Goal: Task Accomplishment & Management: Manage account settings

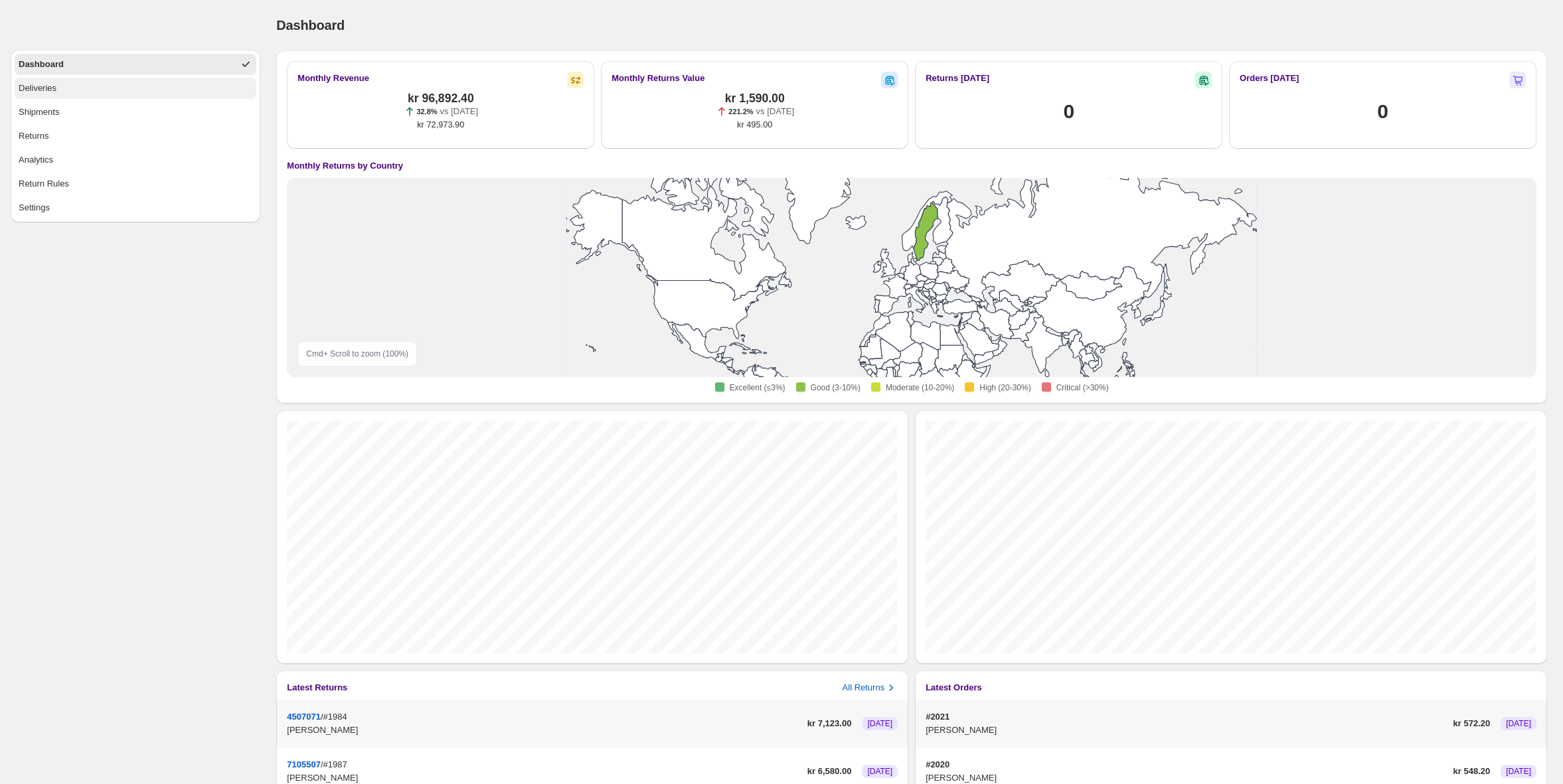
click at [47, 93] on div "Deliveries" at bounding box center [38, 88] width 38 height 14
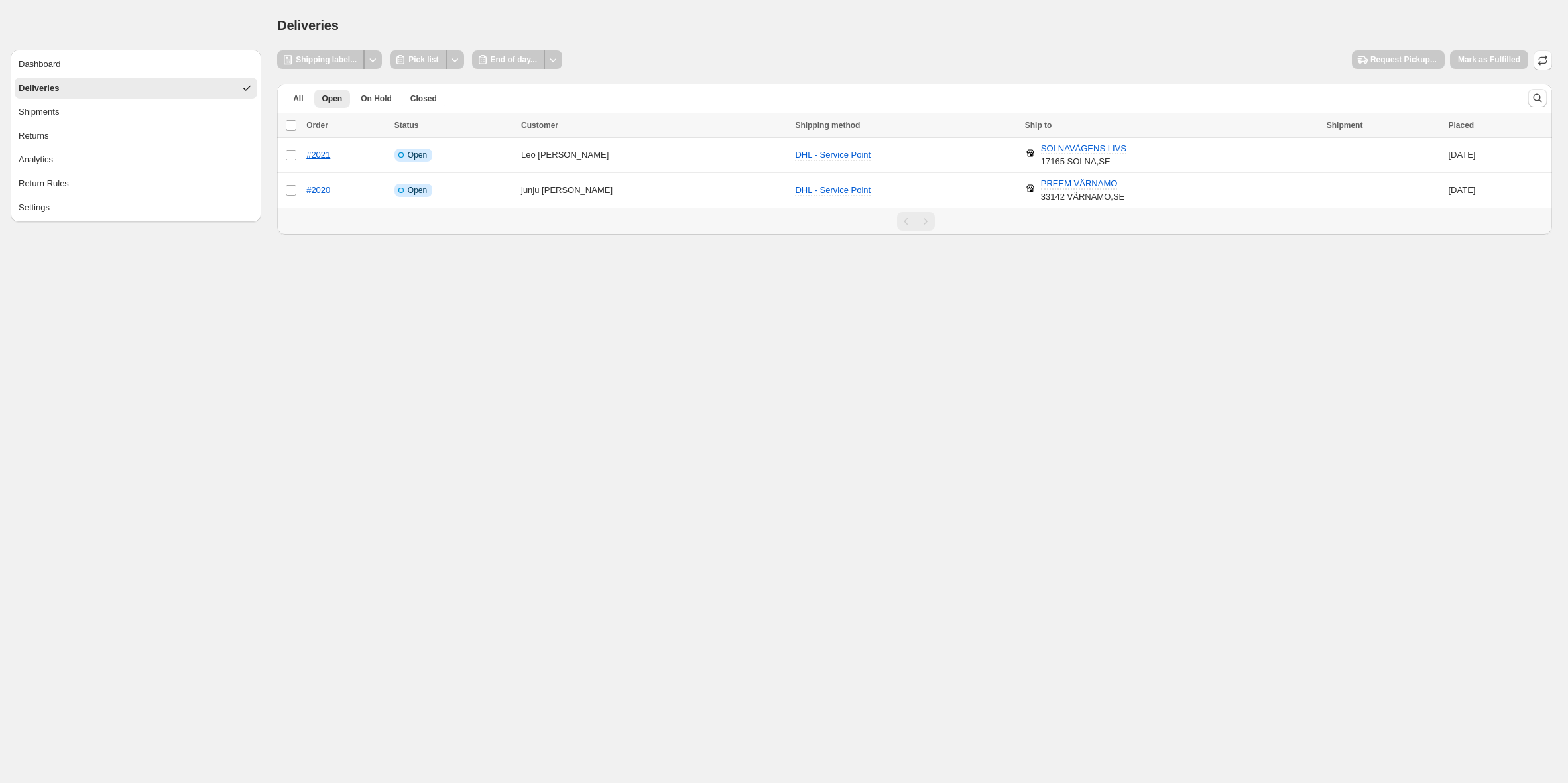
click at [707, 40] on div "Deliveries. This page is ready Deliveries" at bounding box center [914, 25] width 1274 height 50
click at [53, 119] on button "Shipments" at bounding box center [135, 112] width 242 height 21
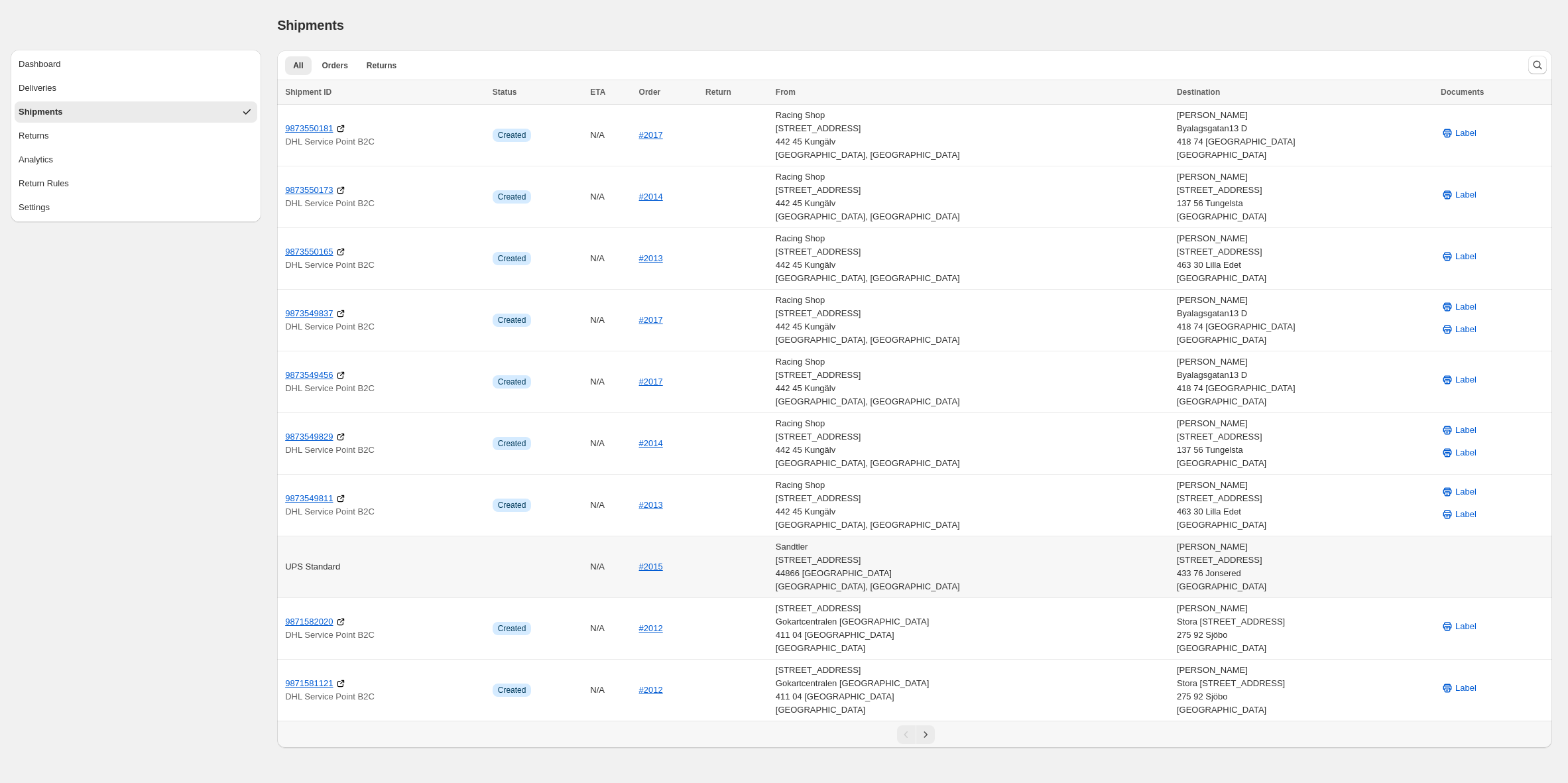
click at [1089, 574] on div "Sandtler [STREET_ADDRESS]" at bounding box center [972, 567] width 393 height 53
click at [663, 568] on link "#2015" at bounding box center [651, 566] width 24 height 10
click at [73, 92] on button "Deliveries" at bounding box center [135, 88] width 242 height 21
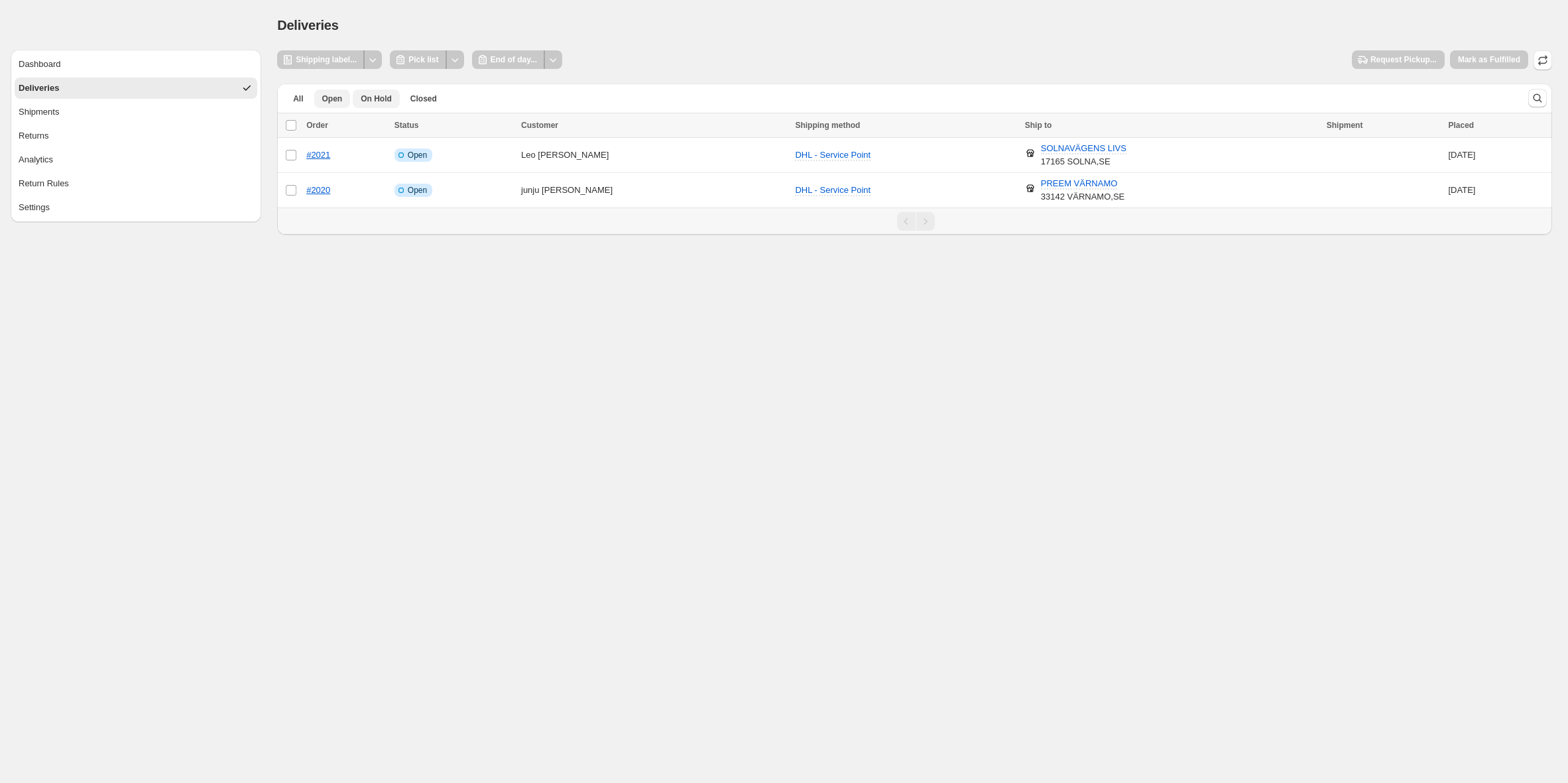
click at [379, 96] on span "On Hold" at bounding box center [376, 99] width 31 height 11
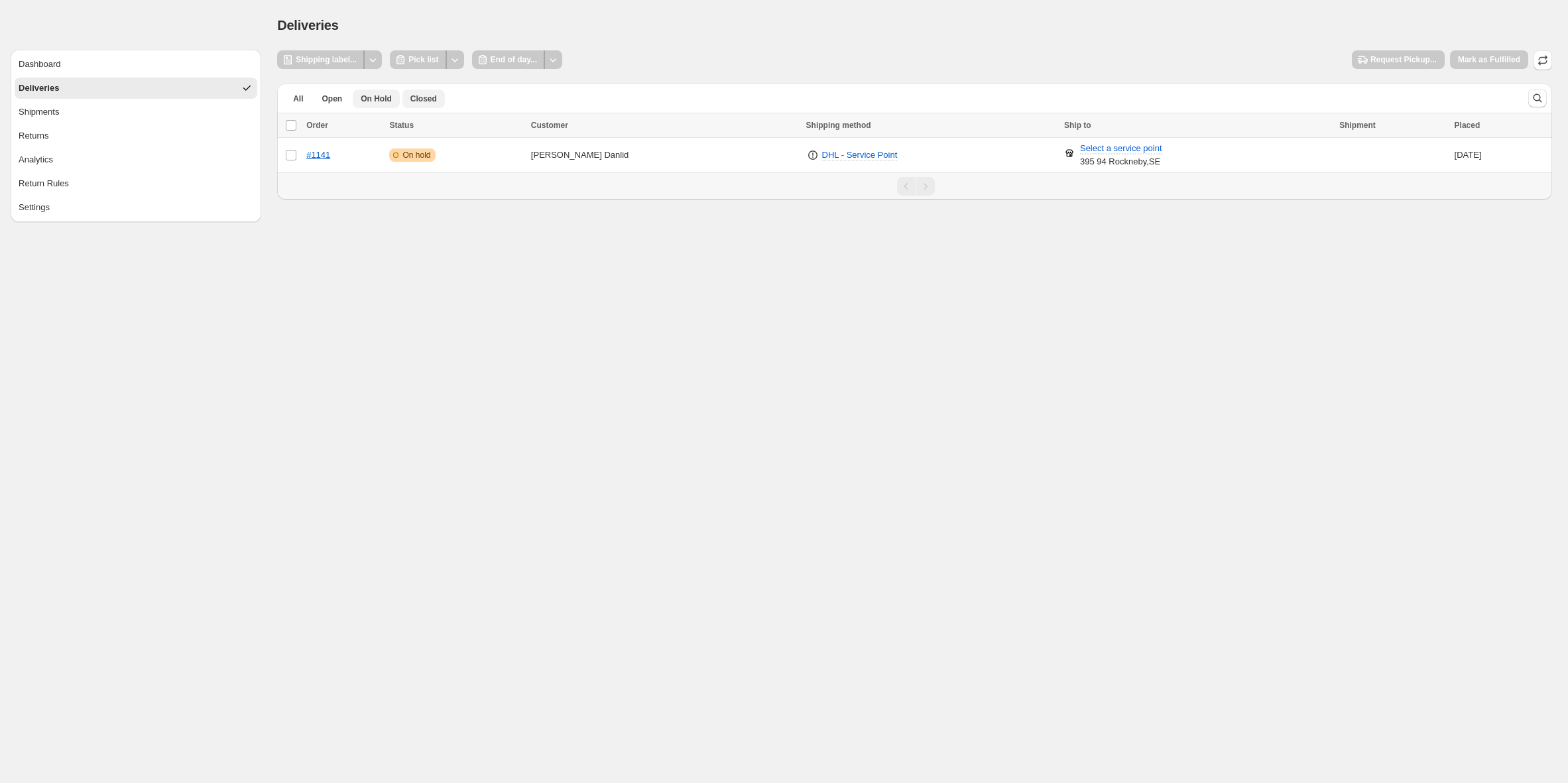
click at [421, 103] on button "Closed" at bounding box center [424, 99] width 42 height 19
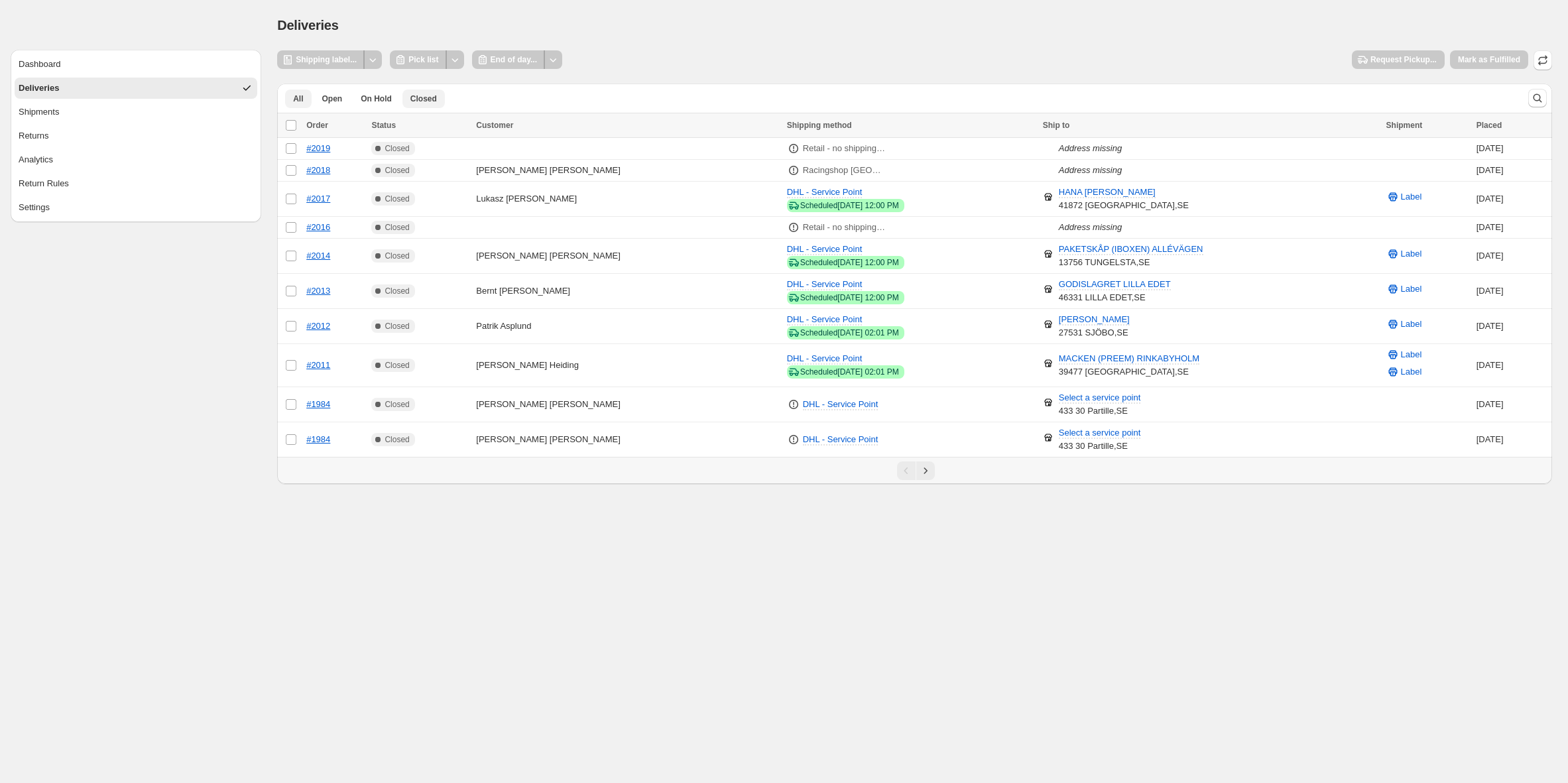
click at [301, 93] on span "All" at bounding box center [297, 99] width 10 height 11
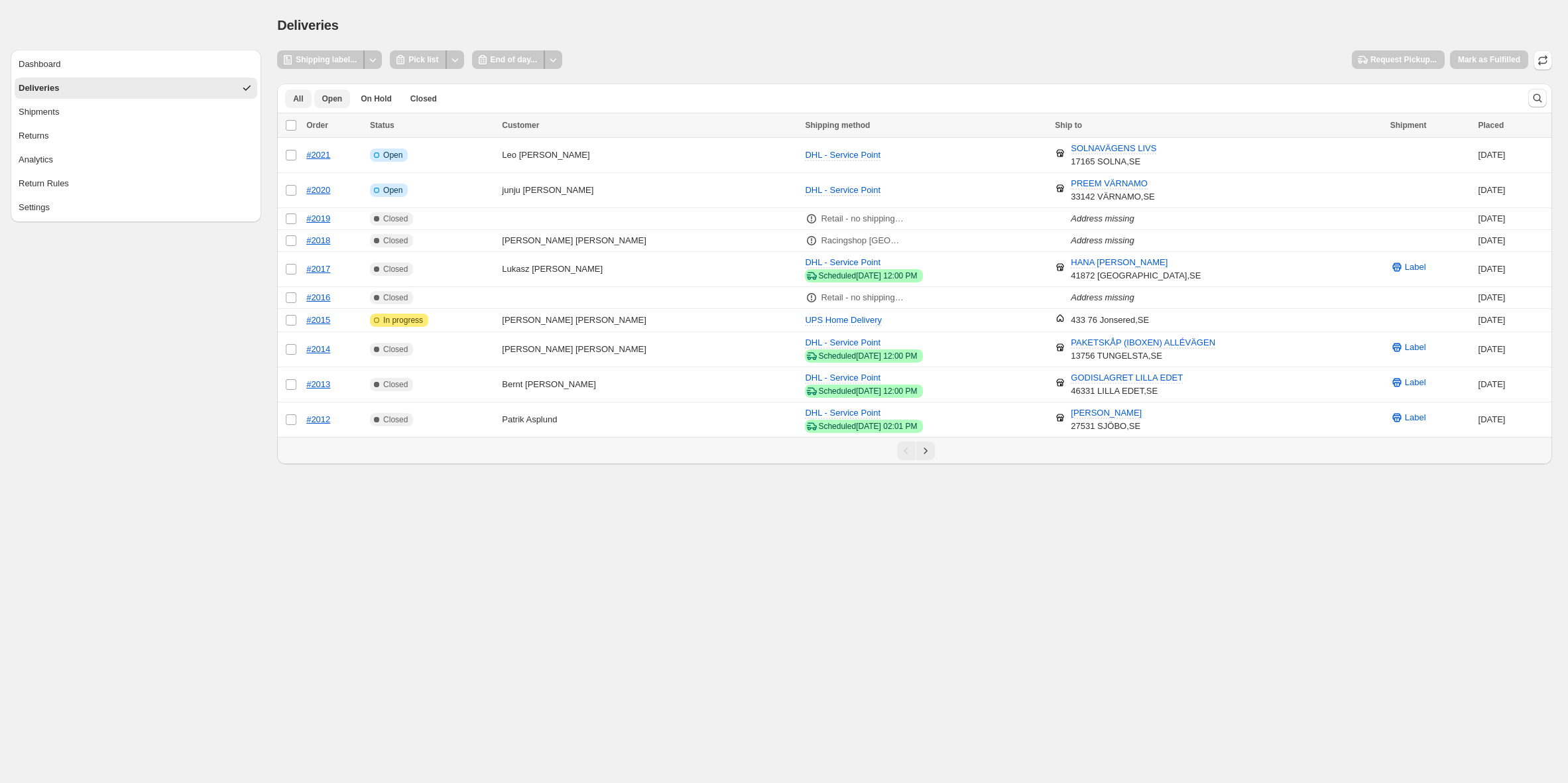
click at [328, 101] on span "Open" at bounding box center [332, 99] width 20 height 11
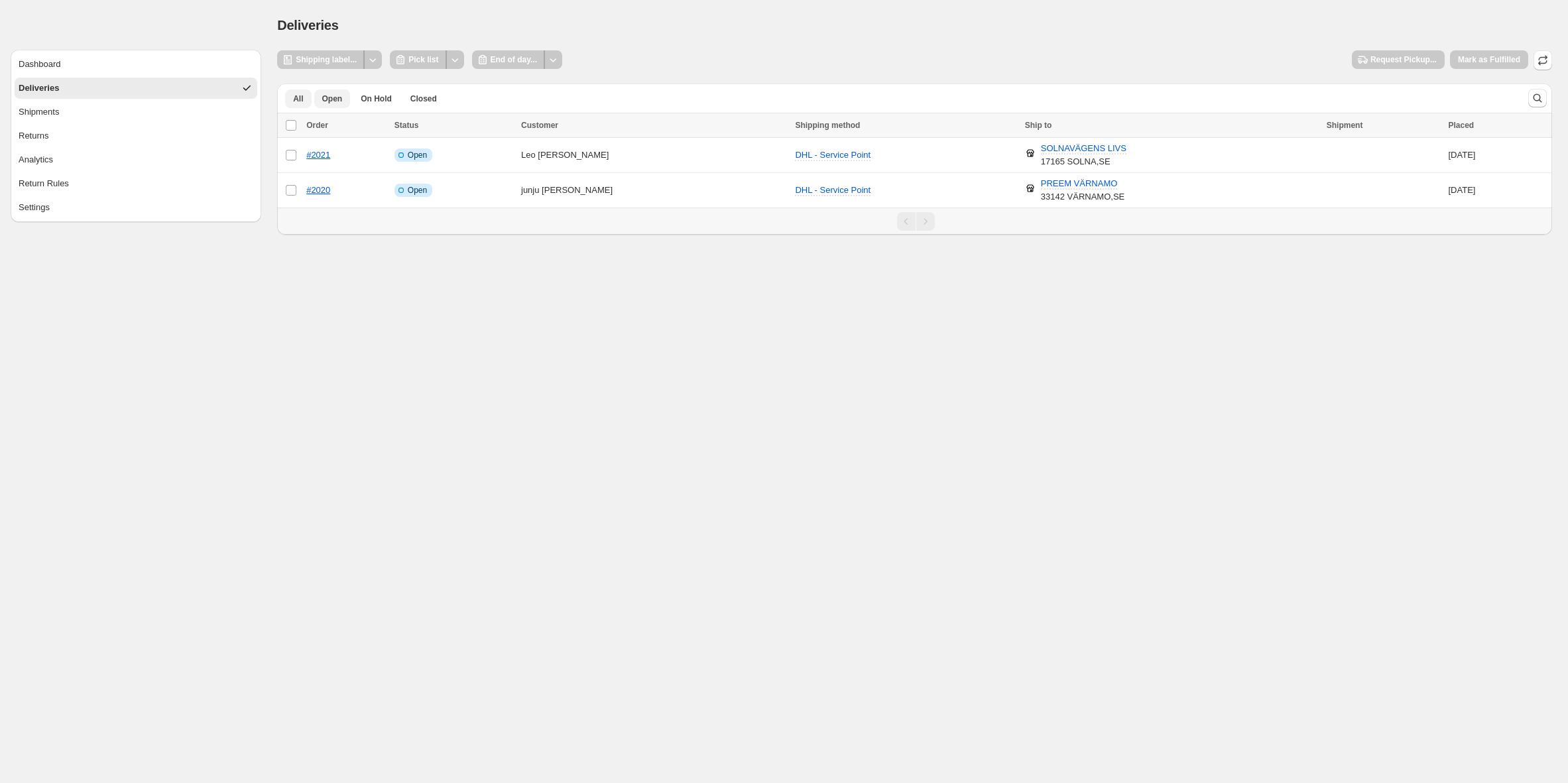
click at [297, 97] on span "All" at bounding box center [297, 99] width 10 height 11
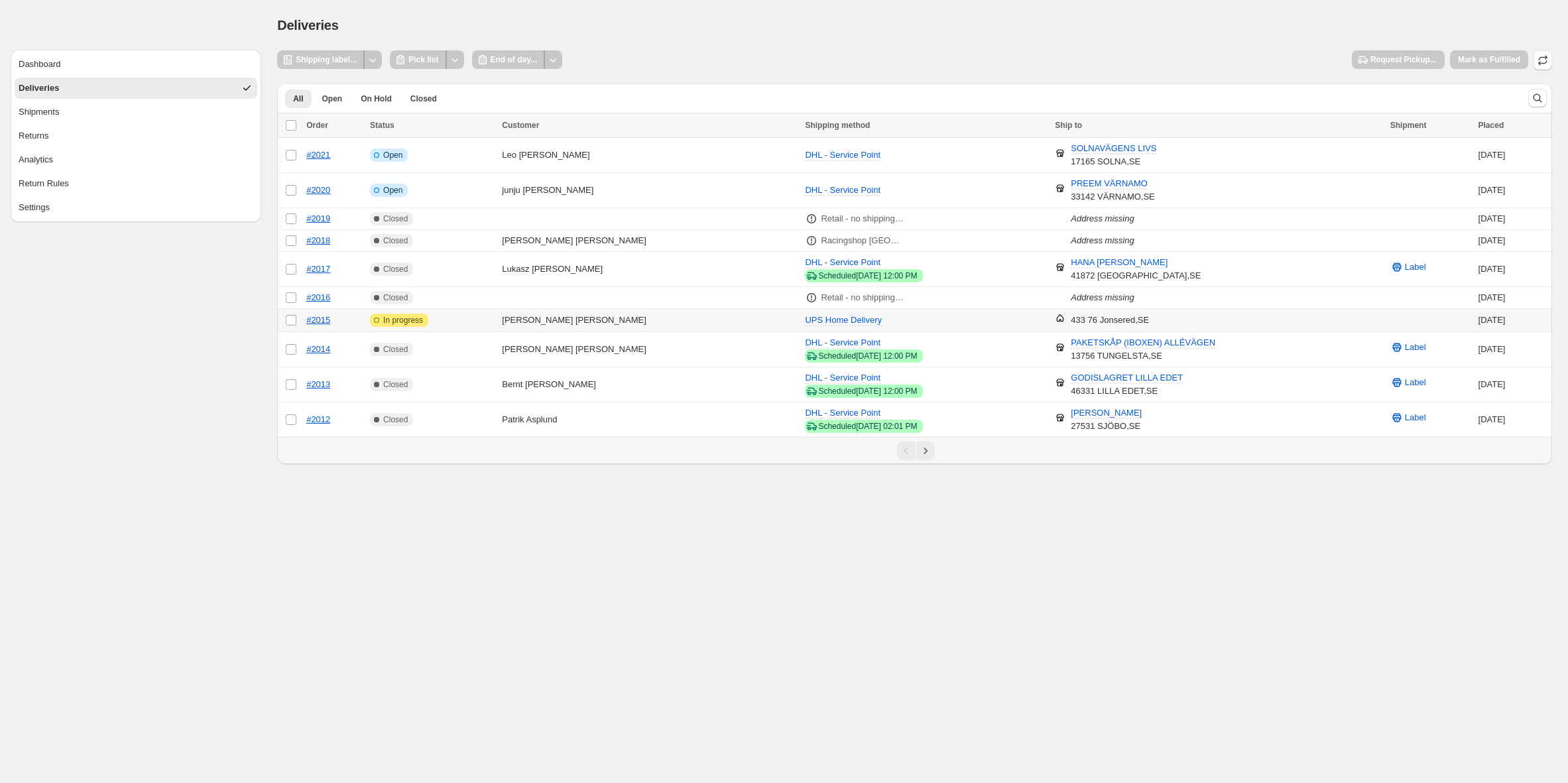
click at [489, 318] on td "Attention Incomplete In progress" at bounding box center [431, 320] width 132 height 23
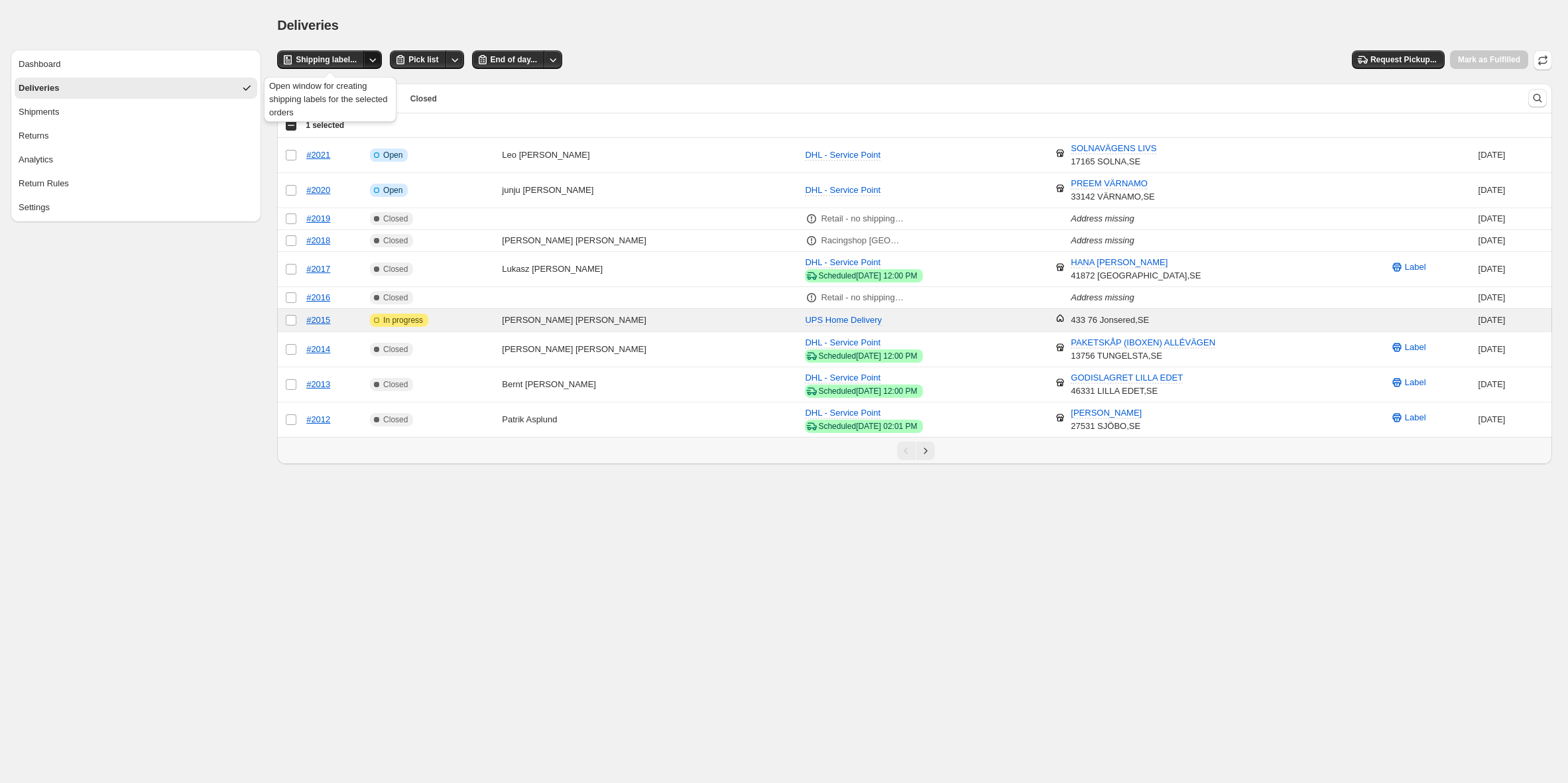
click at [375, 59] on icon "Other actions" at bounding box center [373, 59] width 14 height 14
click at [376, 28] on div "Deliveries" at bounding box center [914, 25] width 1274 height 19
click at [805, 319] on span "UPS Home Delivery" at bounding box center [843, 319] width 77 height 10
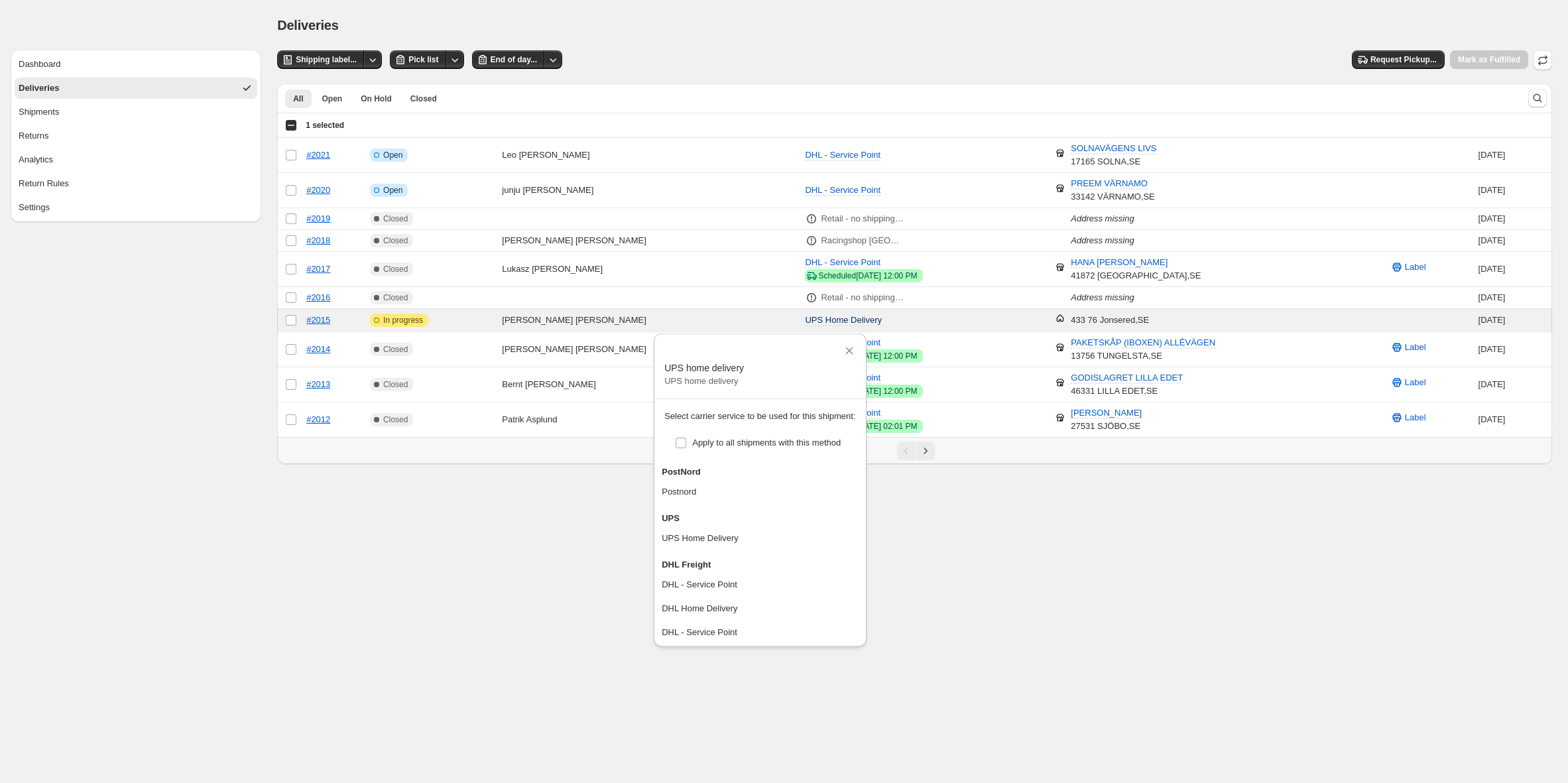
click at [1102, 611] on body "**********" at bounding box center [784, 392] width 1568 height 783
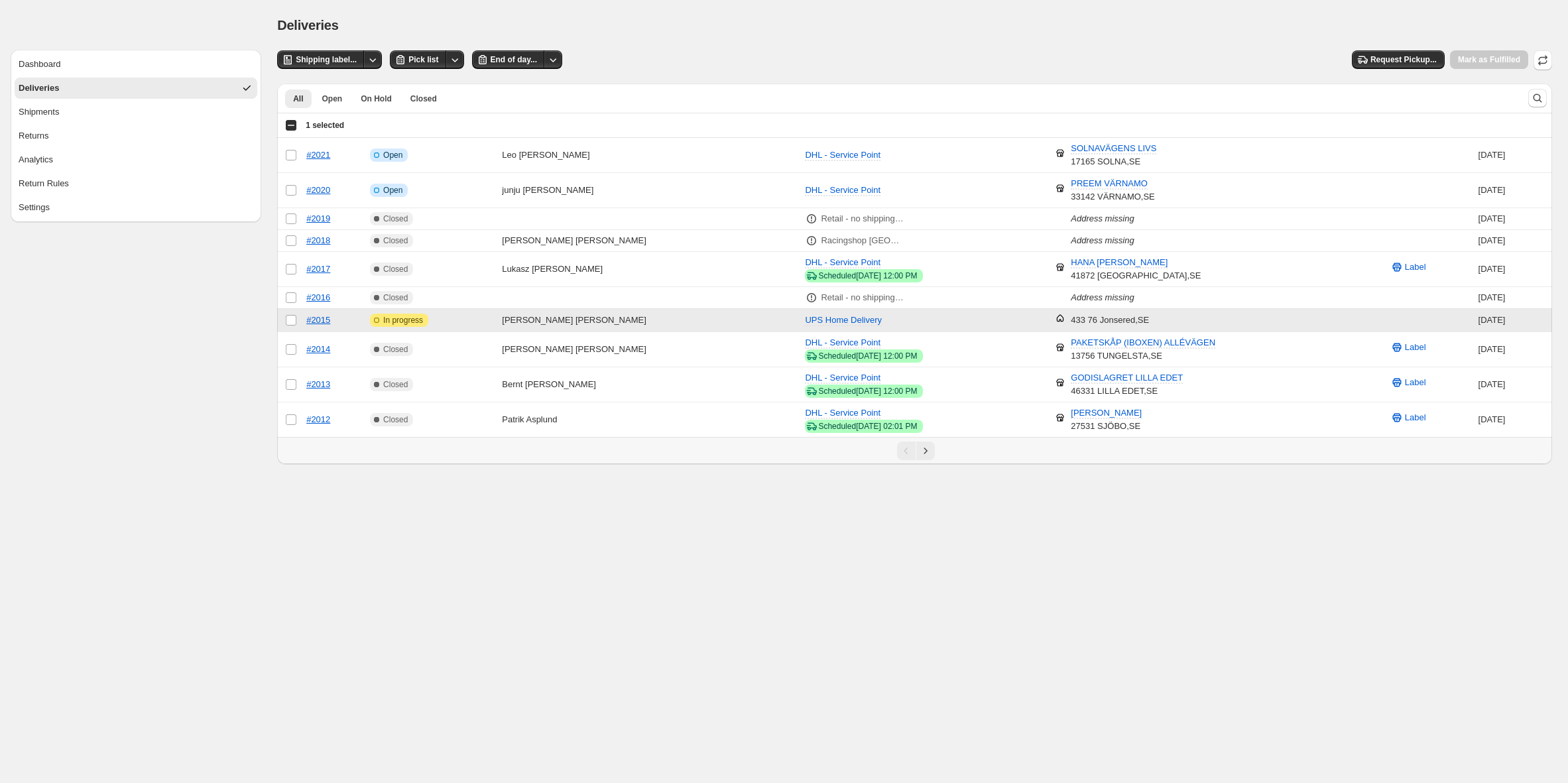
click at [1507, 318] on td "[DATE]" at bounding box center [1512, 320] width 78 height 23
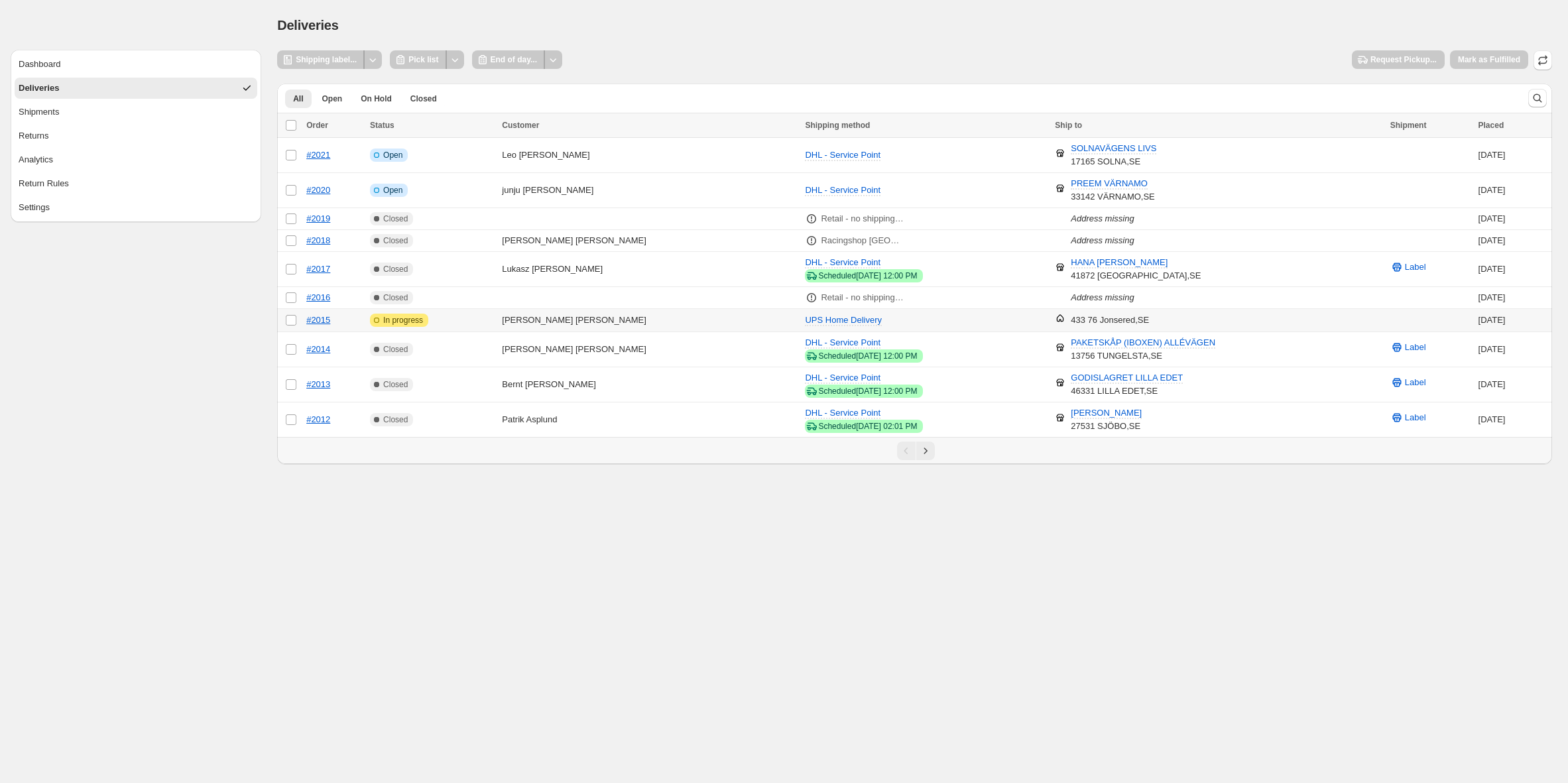
click at [498, 320] on td "Attention Incomplete In progress" at bounding box center [431, 320] width 132 height 23
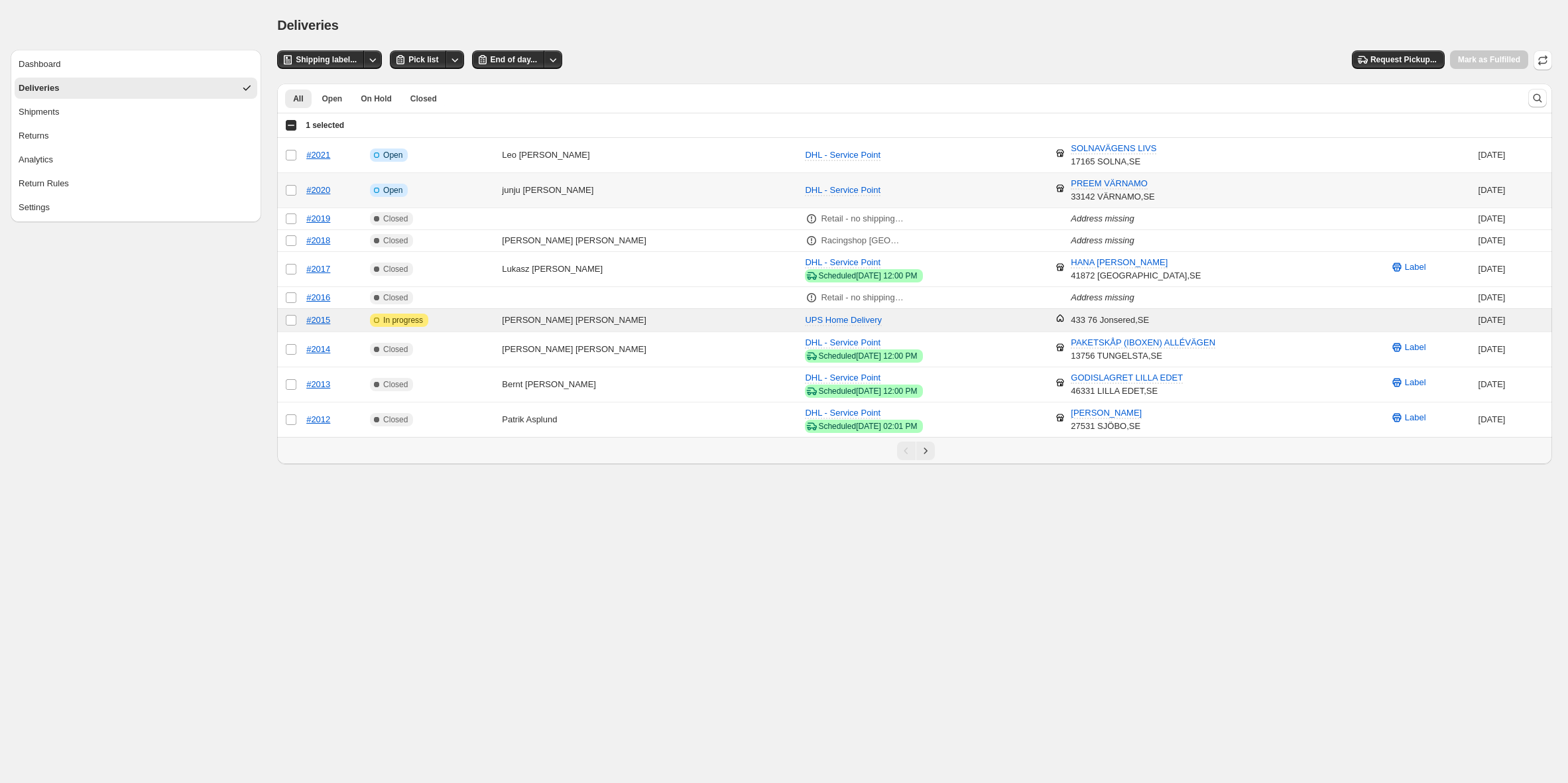
click at [531, 180] on td "[PERSON_NAME]" at bounding box center [649, 190] width 303 height 35
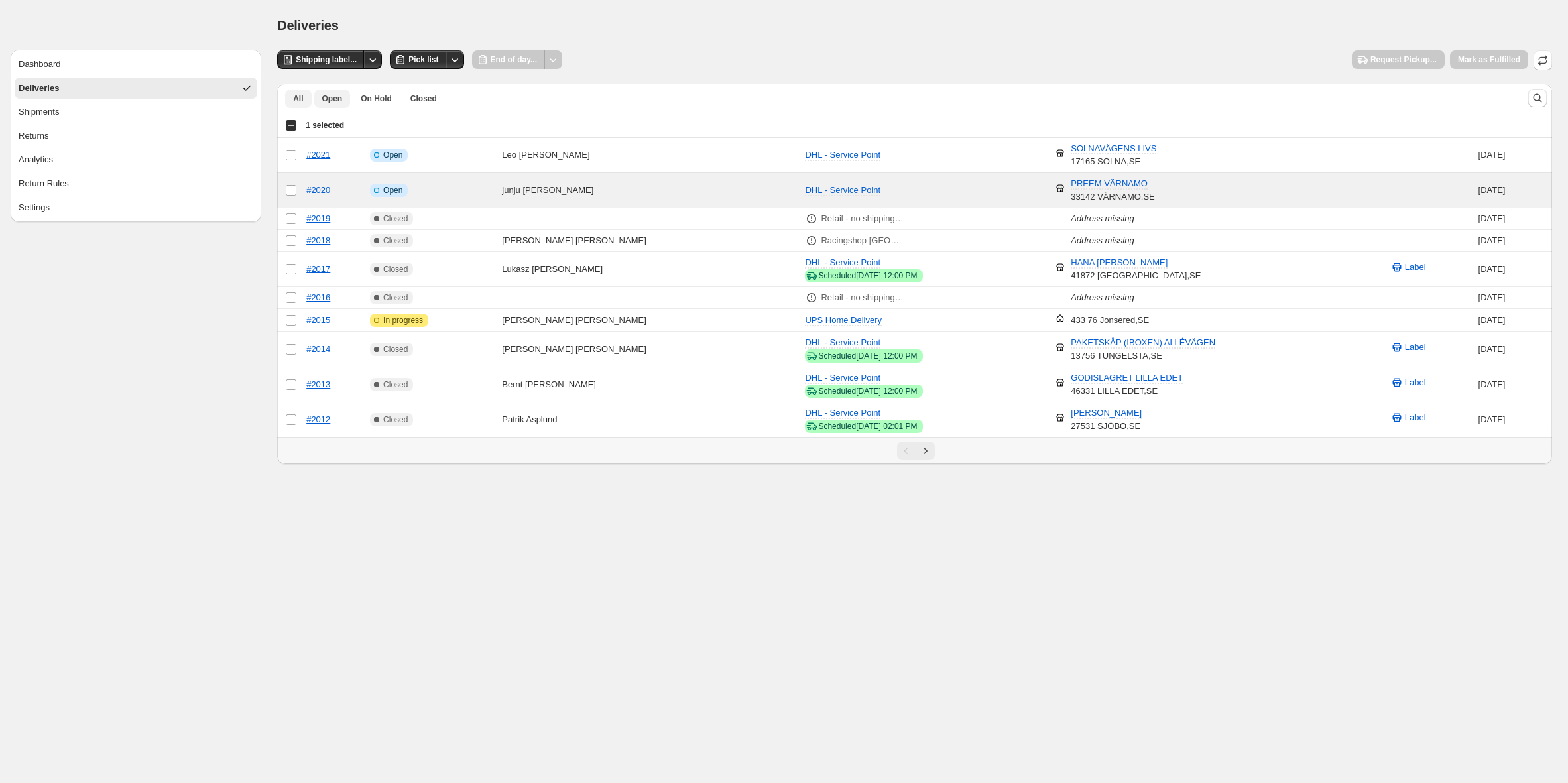
click at [336, 102] on span "Open" at bounding box center [332, 99] width 20 height 11
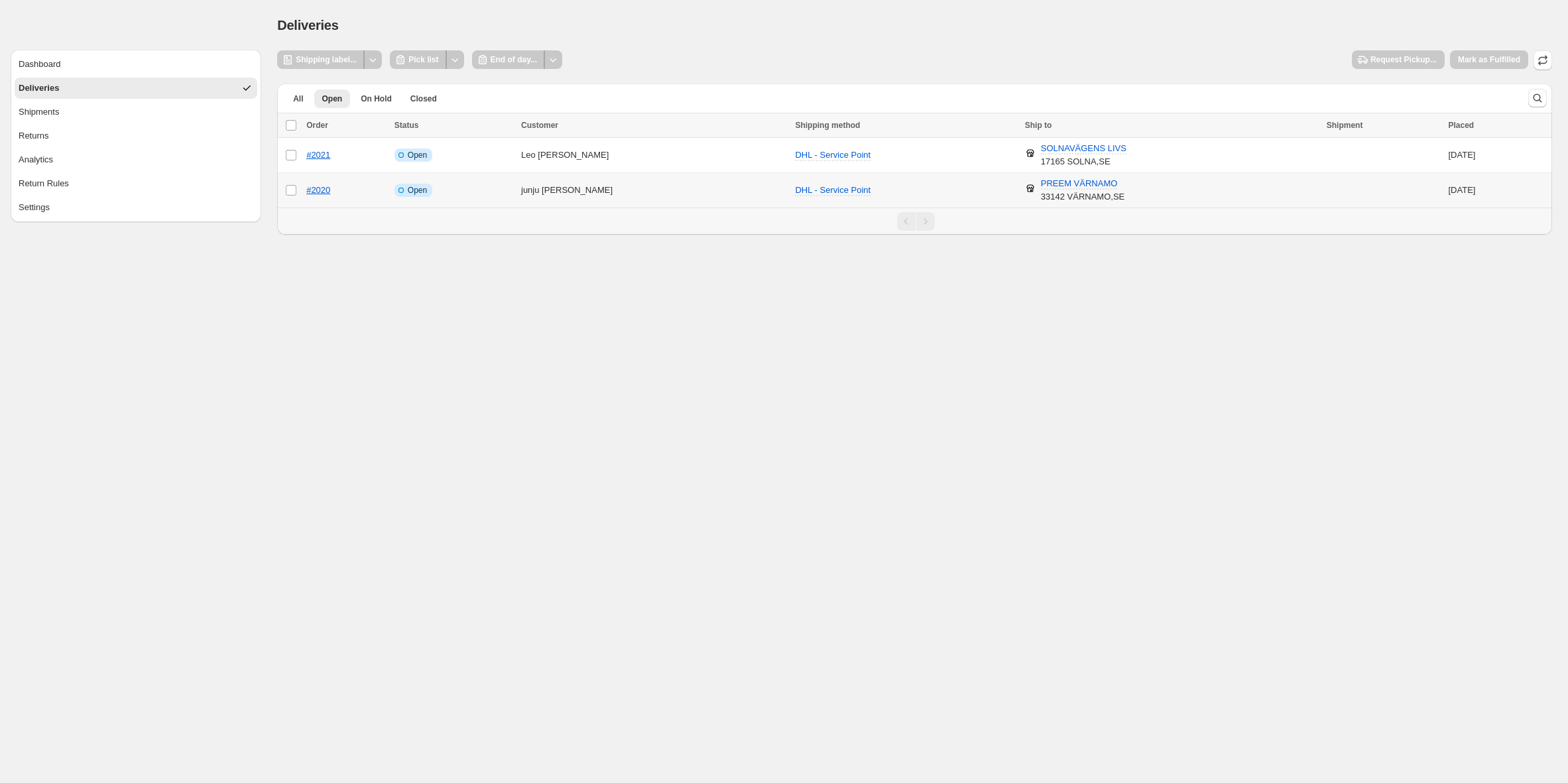
click at [1359, 188] on td at bounding box center [1384, 190] width 122 height 35
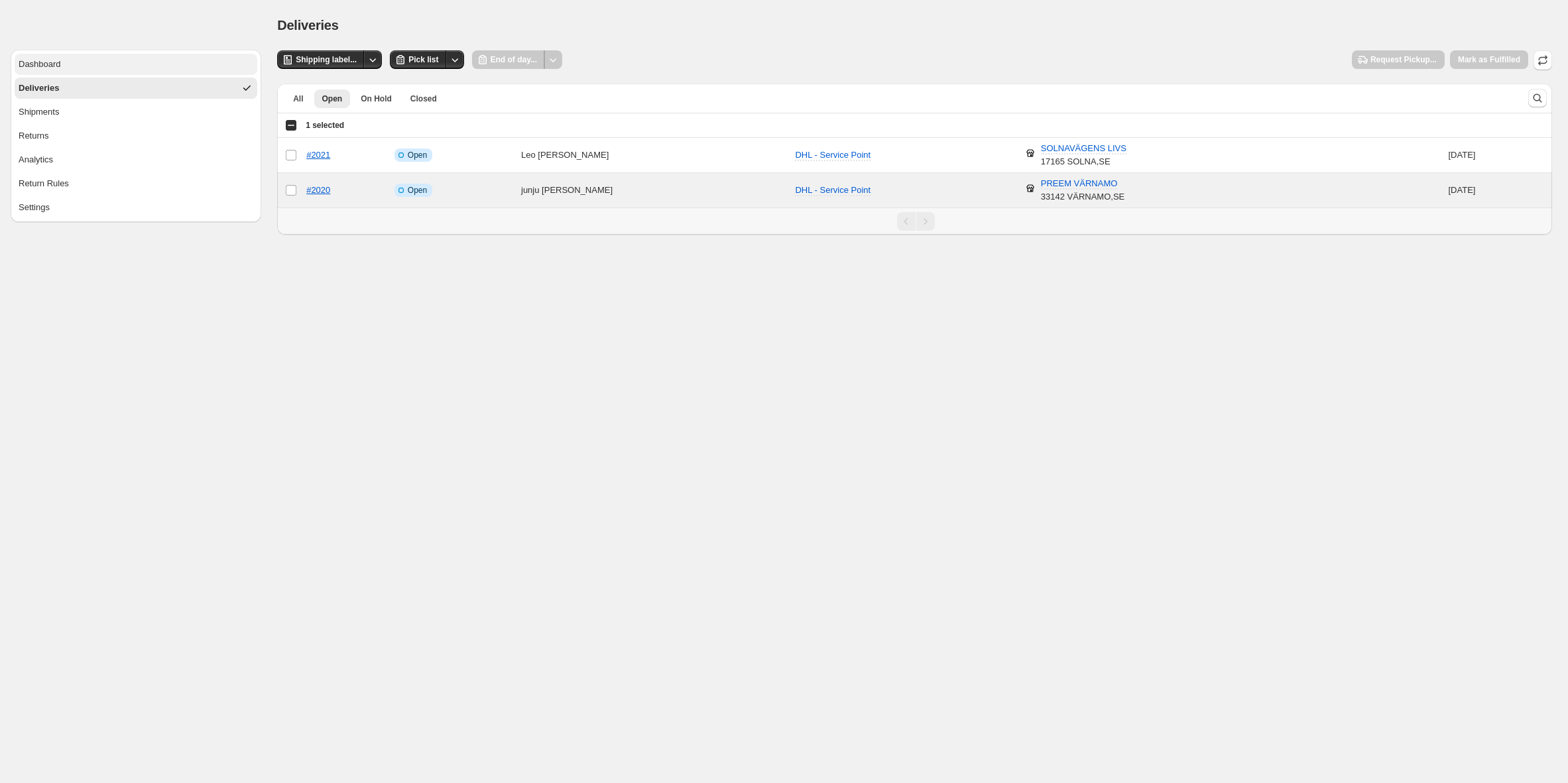
click at [30, 64] on div "Dashboard" at bounding box center [40, 65] width 42 height 14
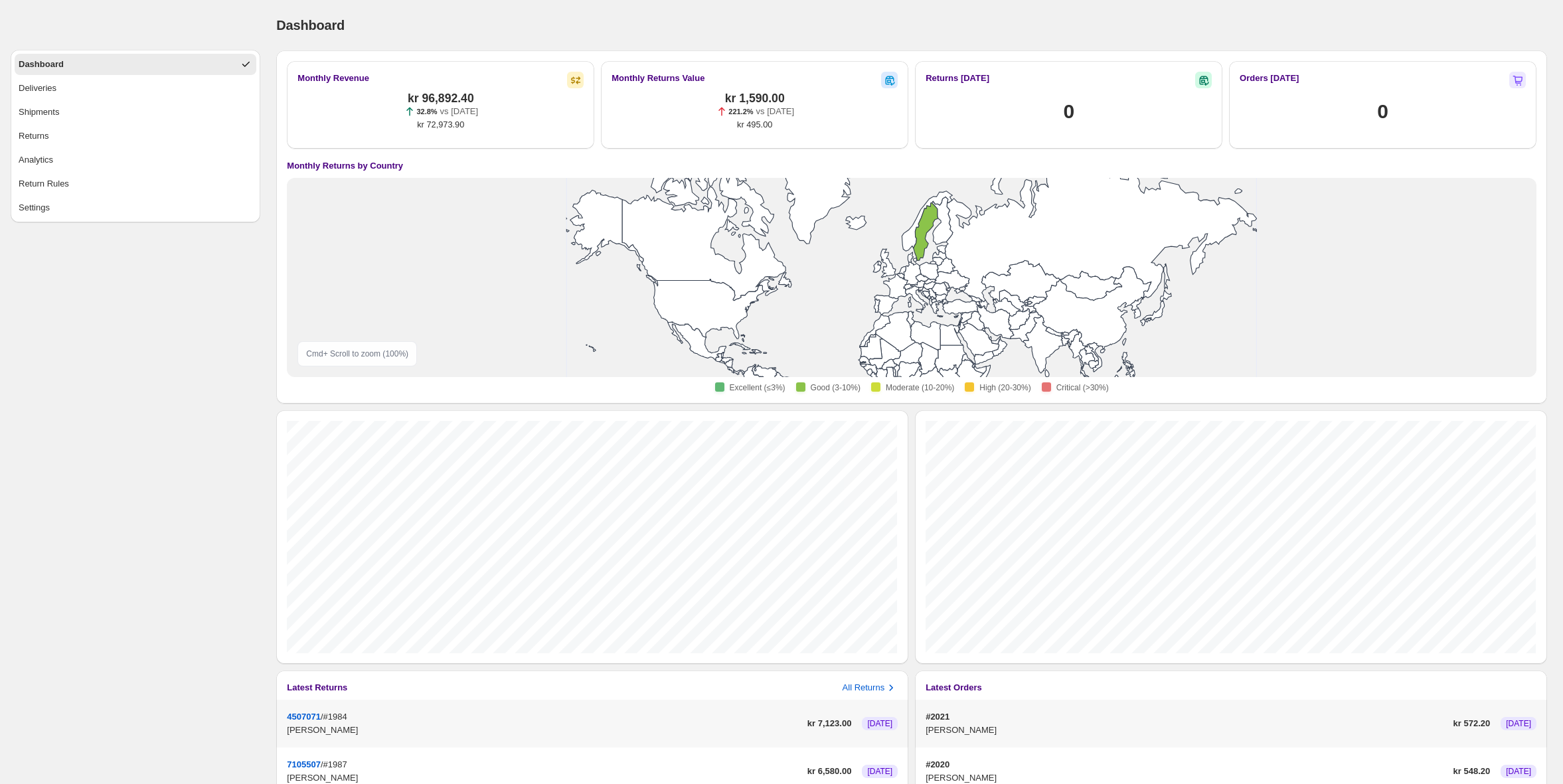
click at [247, 14] on div "Dashboard Deliveries Shipments Returns Analytics Return Rules Settings" at bounding box center [130, 111] width 260 height 222
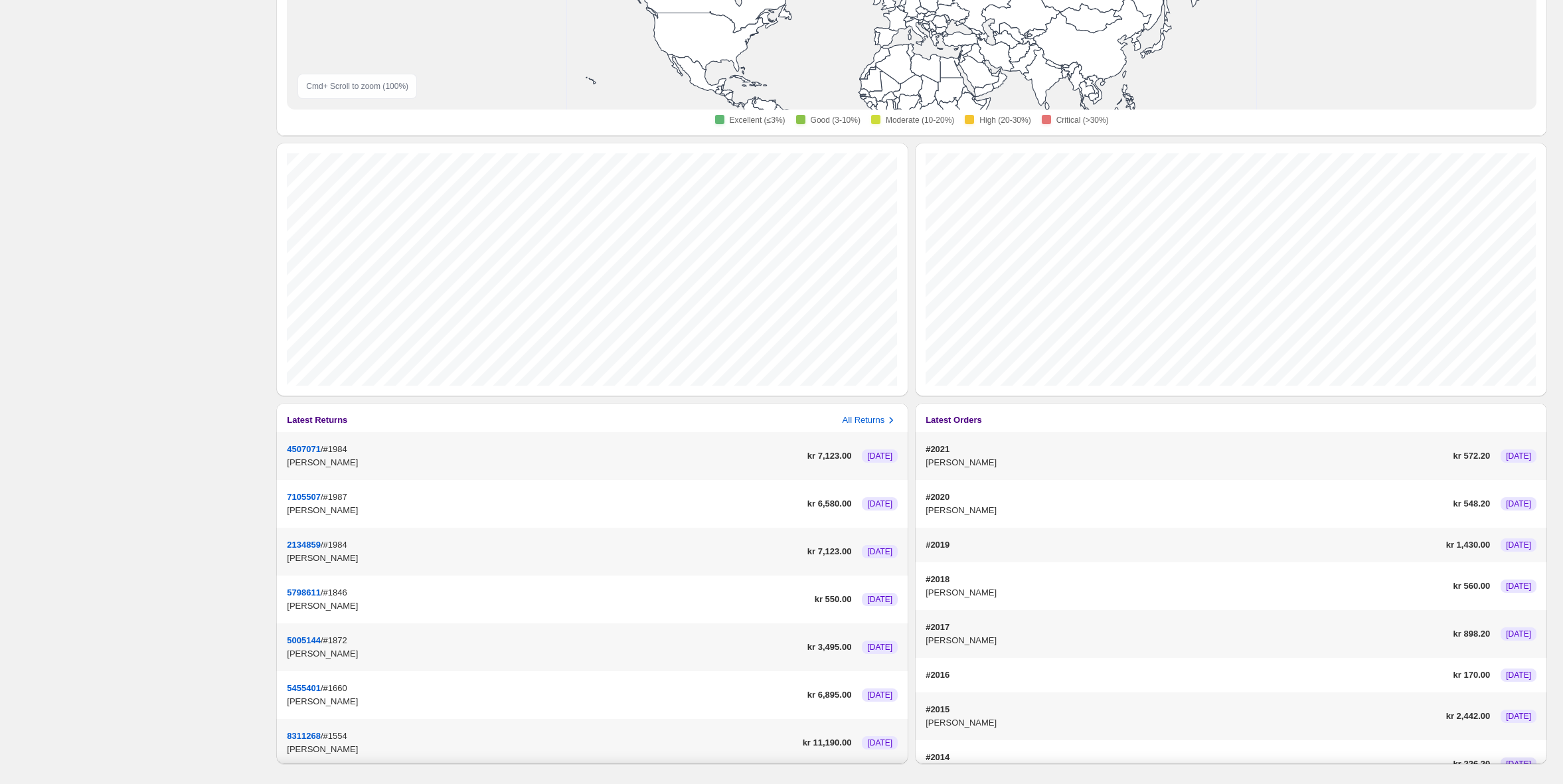
scroll to position [269, 0]
click at [1332, 710] on p "#2015" at bounding box center [1183, 709] width 515 height 14
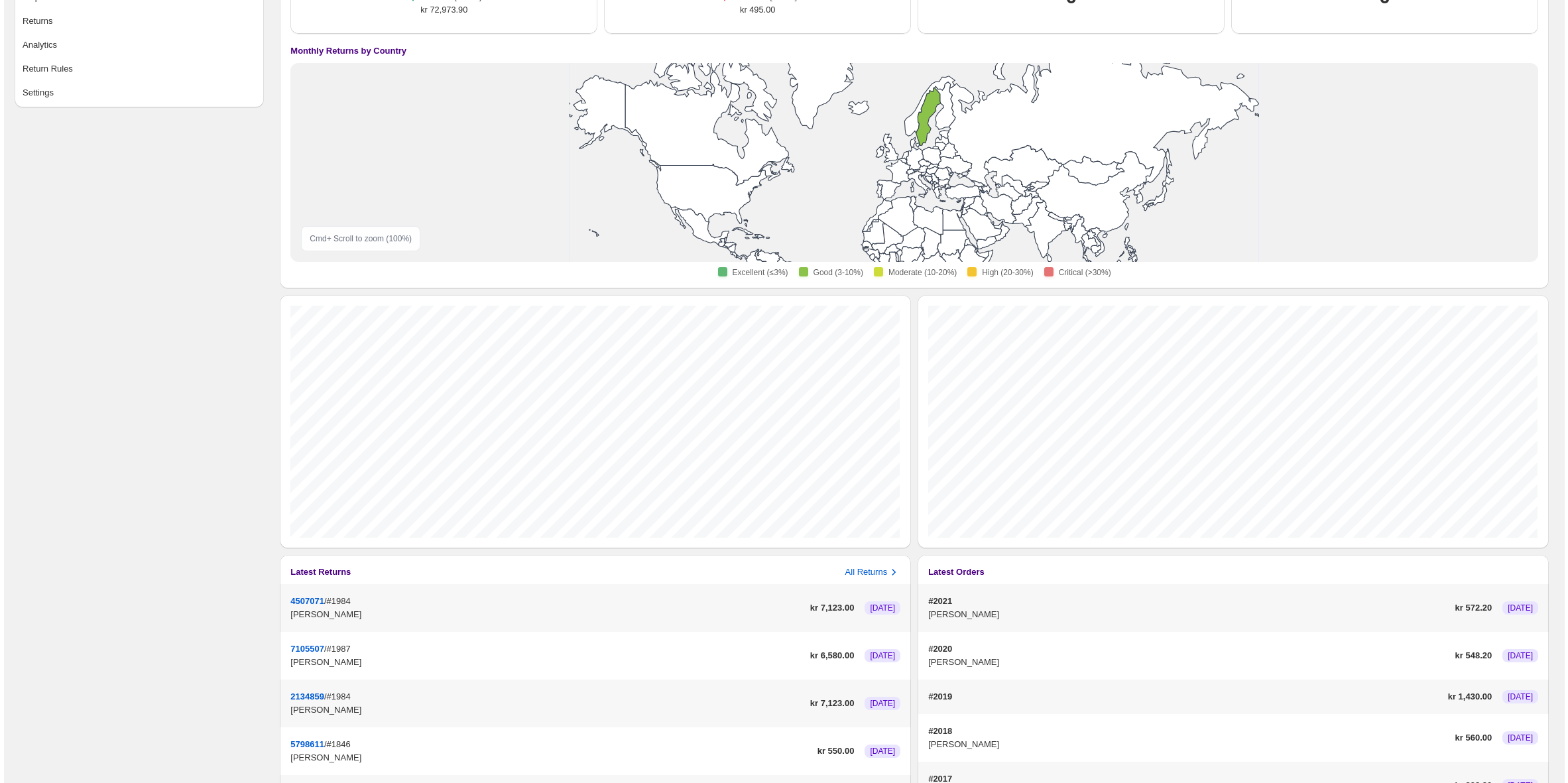
scroll to position [0, 0]
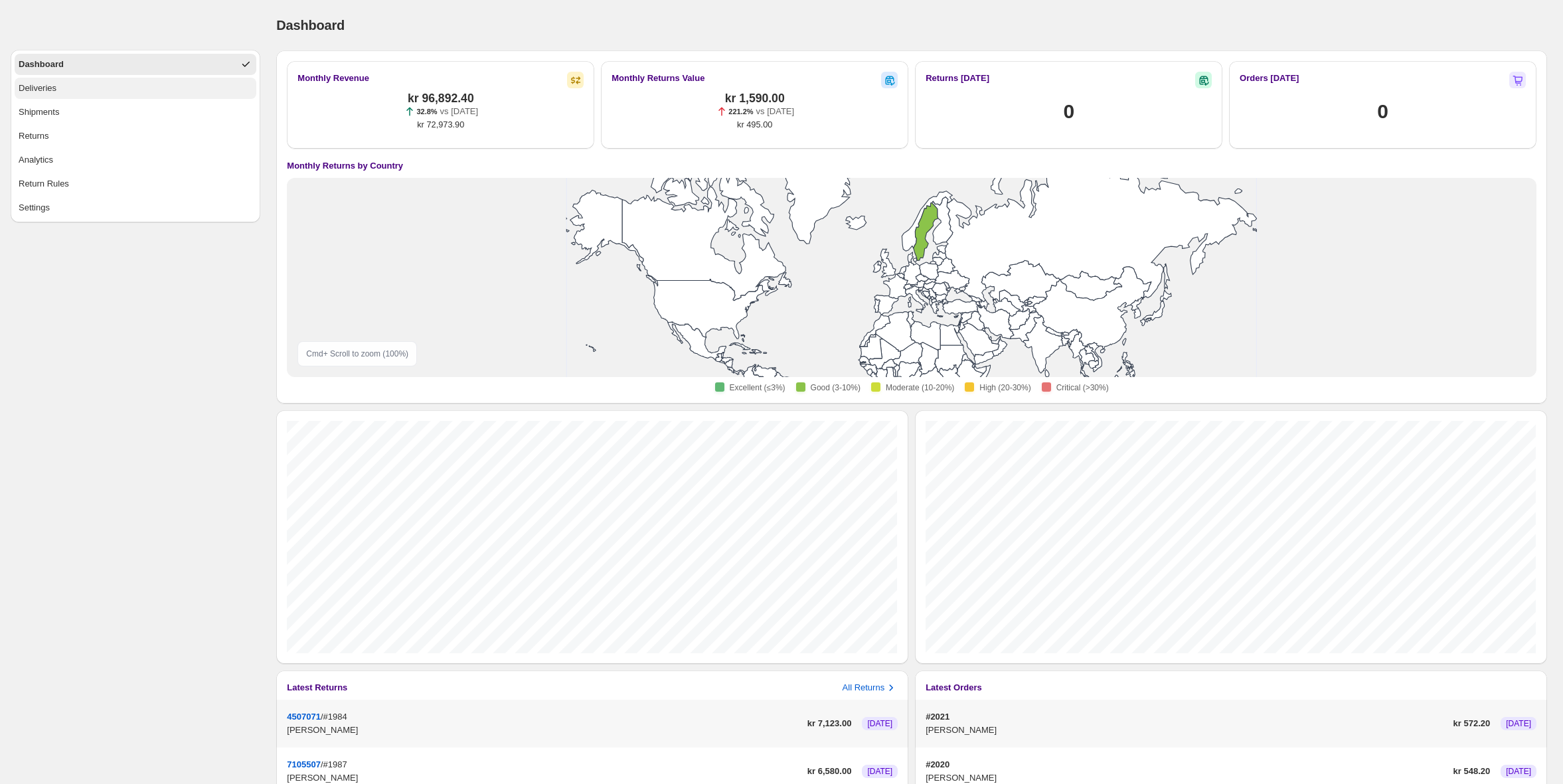
click at [84, 93] on button "Deliveries" at bounding box center [135, 88] width 242 height 21
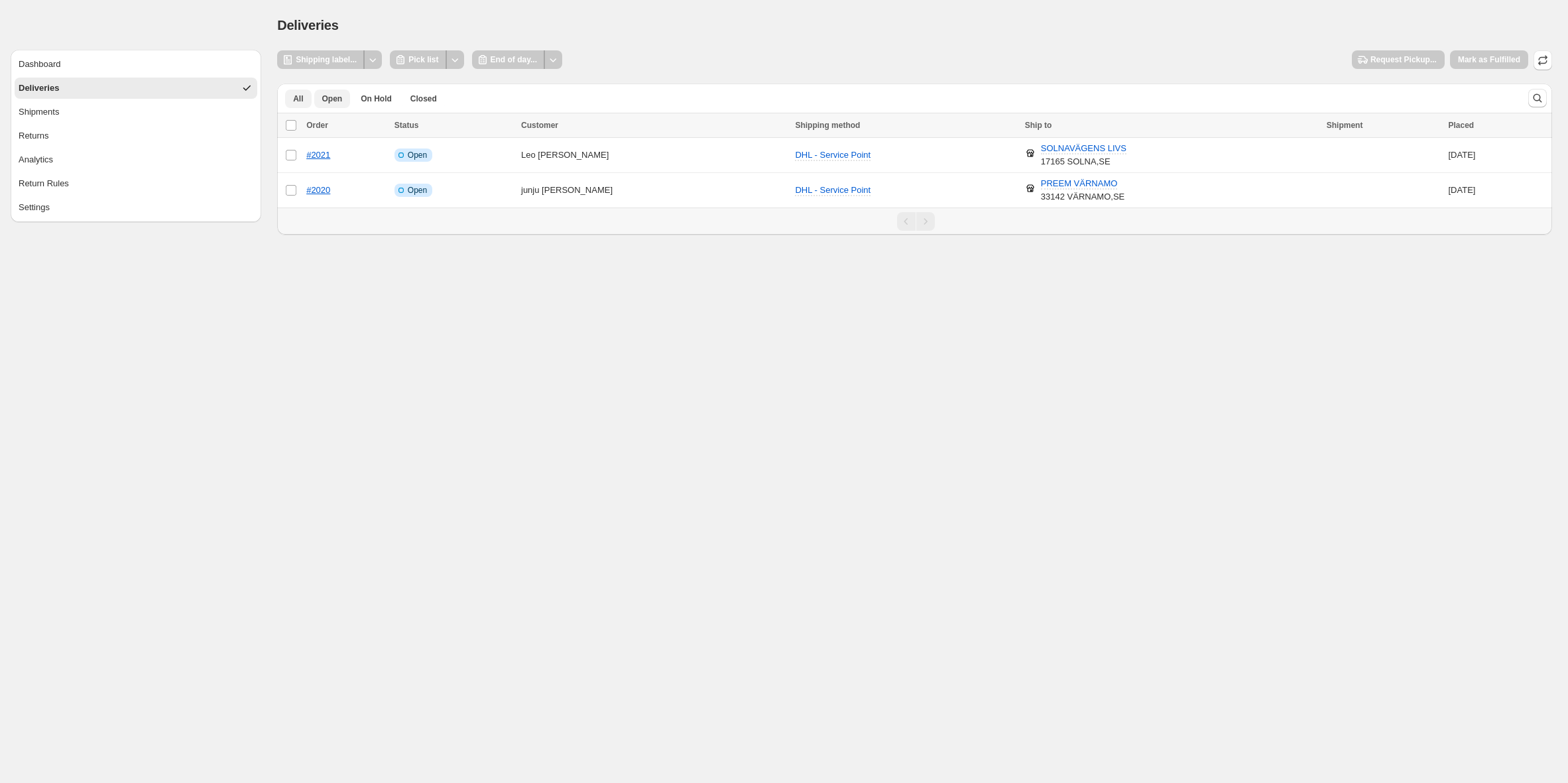
click at [303, 100] on button "All" at bounding box center [298, 99] width 26 height 19
